Goal: Answer question/provide support: Answer question/provide support

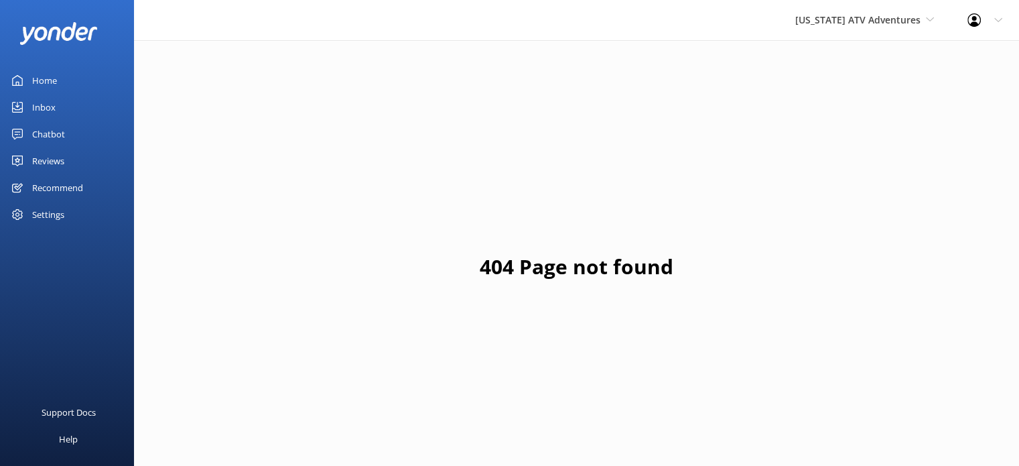
drag, startPoint x: 48, startPoint y: 155, endPoint x: 101, endPoint y: 141, distance: 54.6
click at [48, 155] on div "Reviews" at bounding box center [48, 160] width 32 height 27
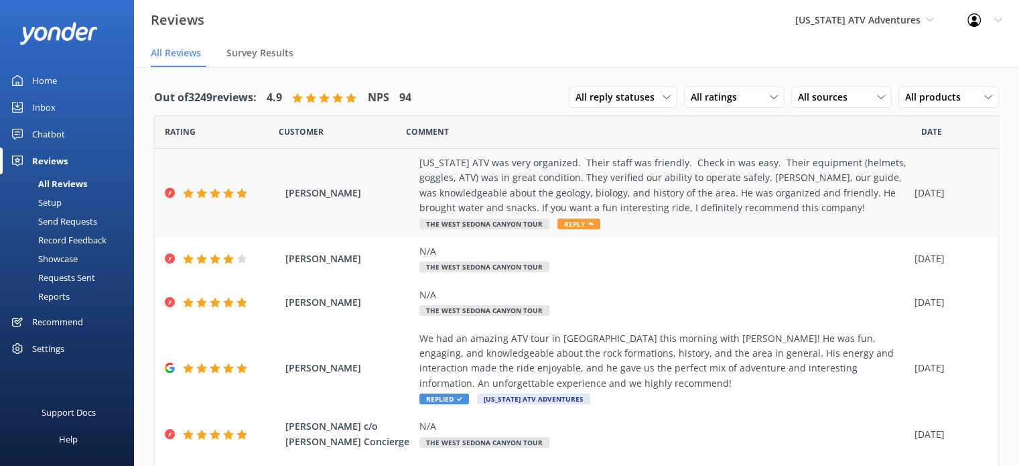
click at [763, 171] on div "[US_STATE] ATV was very organized. Their staff was friendly. Check in was easy.…" at bounding box center [664, 185] width 489 height 60
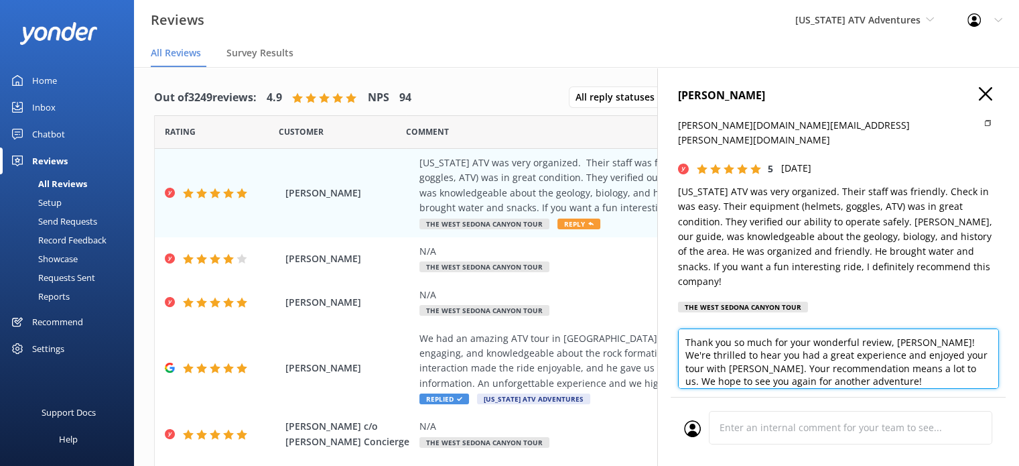
click at [871, 351] on textarea "Thank you so much for your wonderful review, [PERSON_NAME]! We're thrilled to h…" at bounding box center [838, 358] width 321 height 60
type textarea "Thank you so much for your wonderful review, Stephen! We're thrilled to hear yo…"
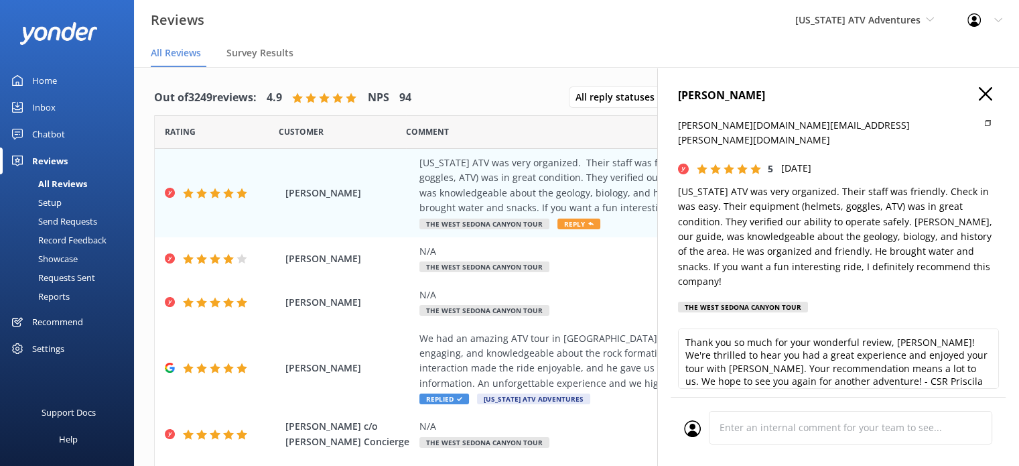
click at [939, 398] on button "Send Email" at bounding box center [947, 411] width 104 height 27
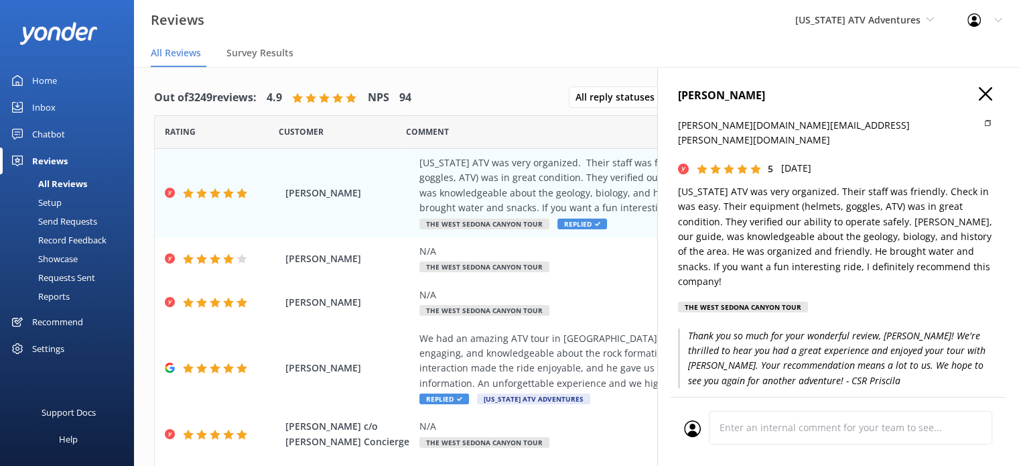
click at [979, 96] on use at bounding box center [985, 93] width 13 height 13
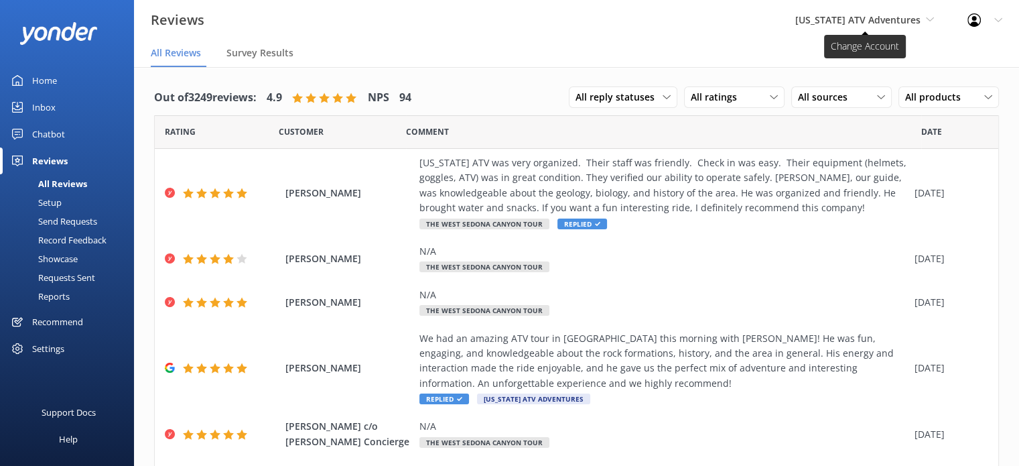
click at [852, 18] on span "[US_STATE] ATV Adventures" at bounding box center [857, 19] width 125 height 13
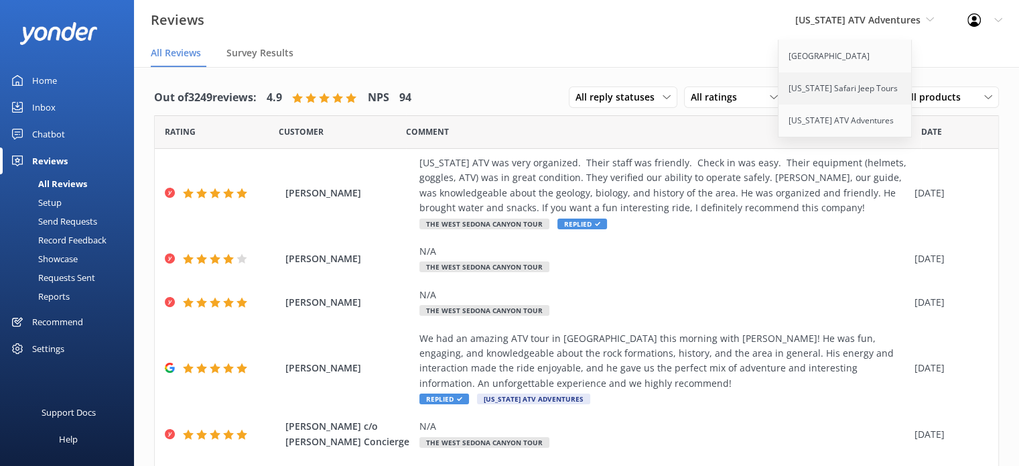
click at [847, 84] on link "[US_STATE] Safari Jeep Tours" at bounding box center [846, 88] width 134 height 32
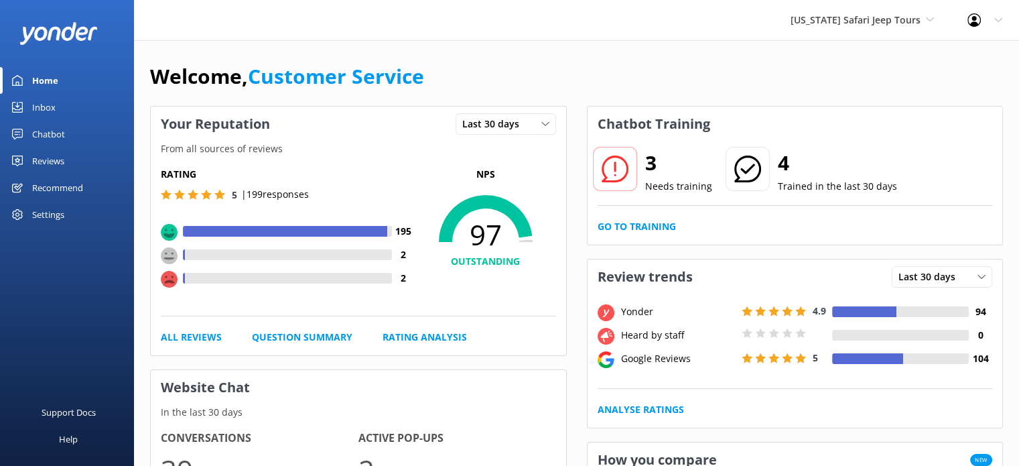
click at [38, 155] on div "Reviews" at bounding box center [48, 160] width 32 height 27
